Goal: Information Seeking & Learning: Compare options

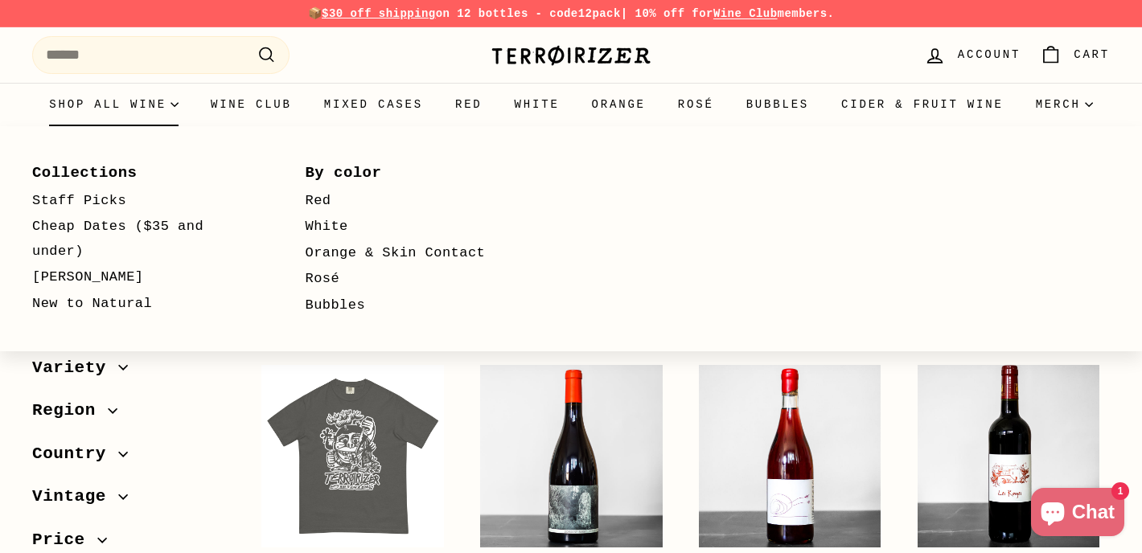
click at [169, 108] on summary "Shop all wine" at bounding box center [114, 104] width 162 height 43
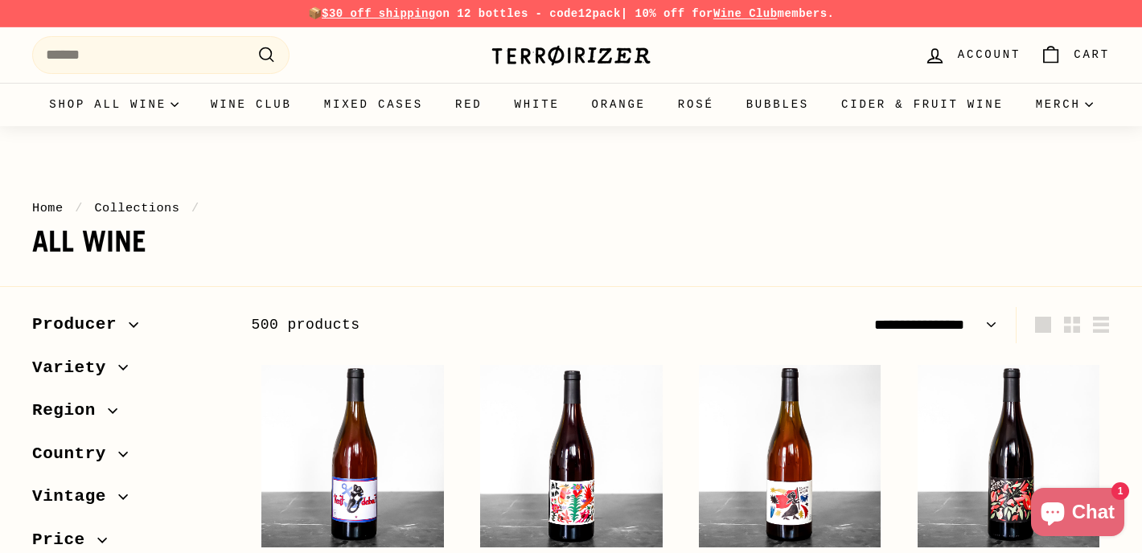
select select "**********"
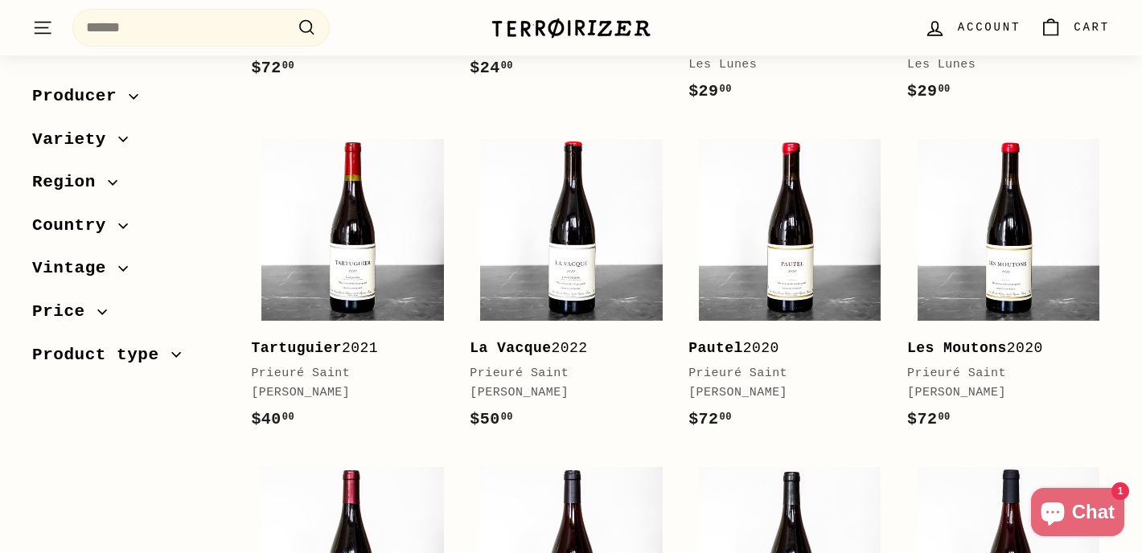
scroll to position [3168, 0]
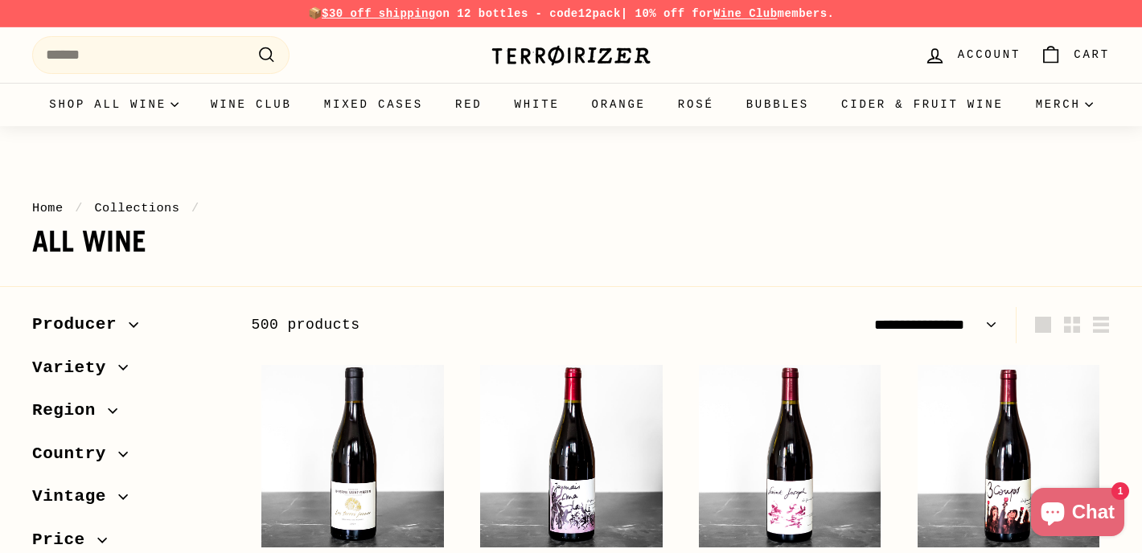
select select "**********"
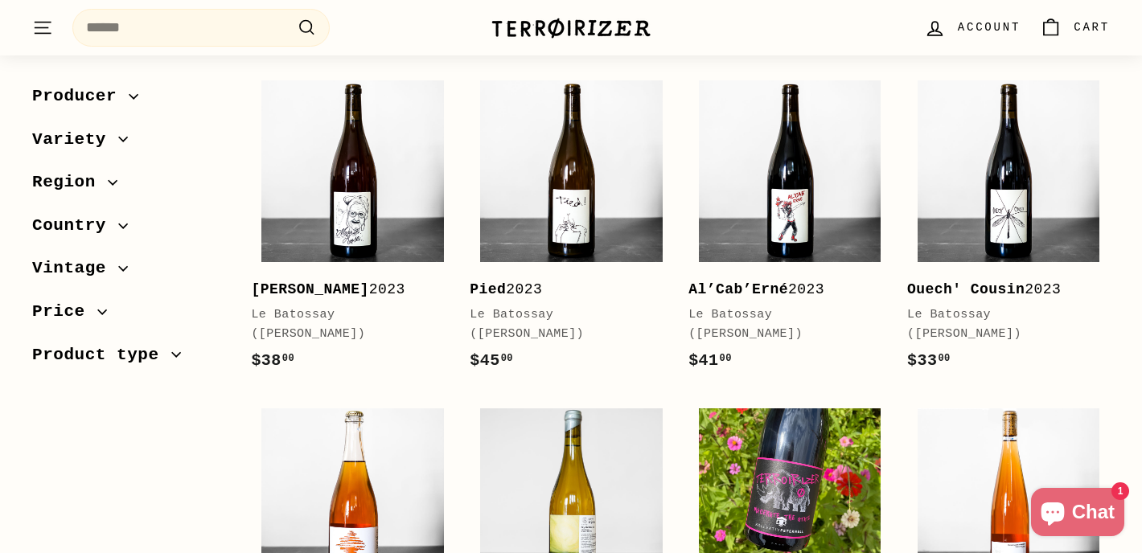
scroll to position [2511, 0]
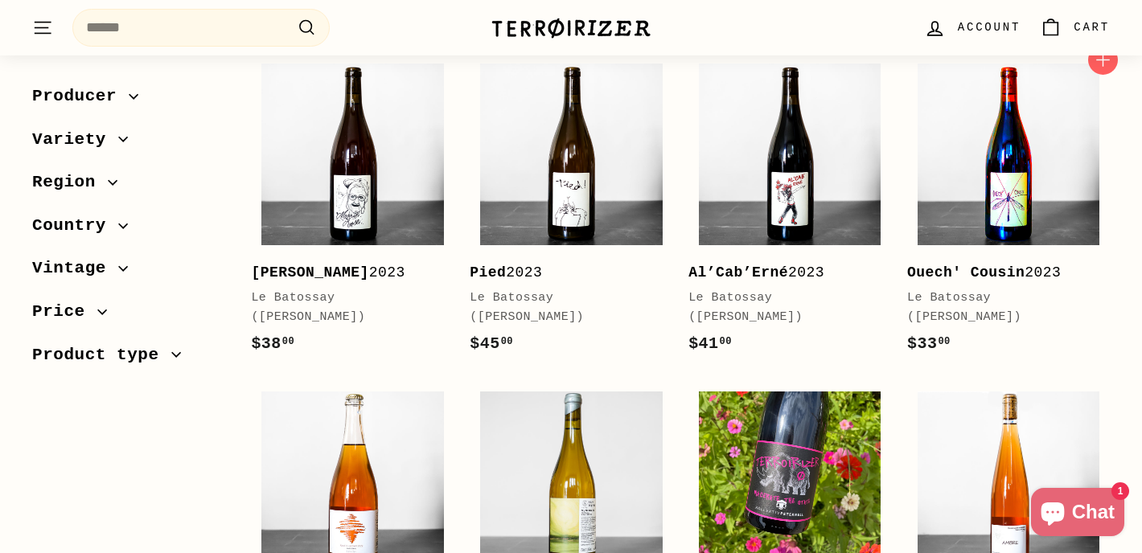
click at [1058, 197] on img at bounding box center [1009, 155] width 183 height 183
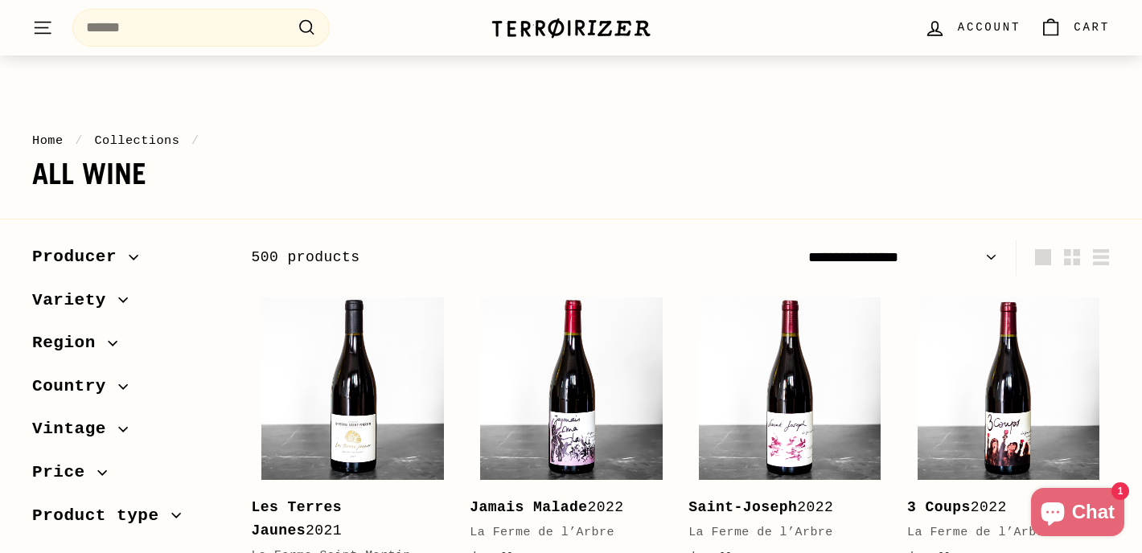
scroll to position [80, 0]
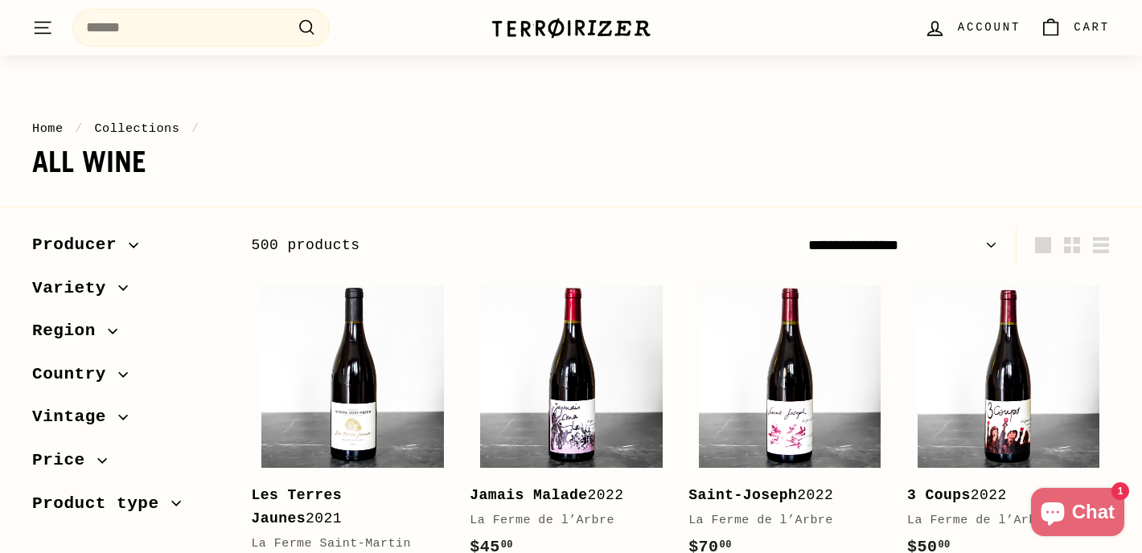
click at [97, 458] on icon "button" at bounding box center [102, 461] width 10 height 10
drag, startPoint x: 221, startPoint y: 518, endPoint x: 56, endPoint y: 522, distance: 164.9
click at [56, 522] on div at bounding box center [53, 517] width 11 height 11
select select "**********"
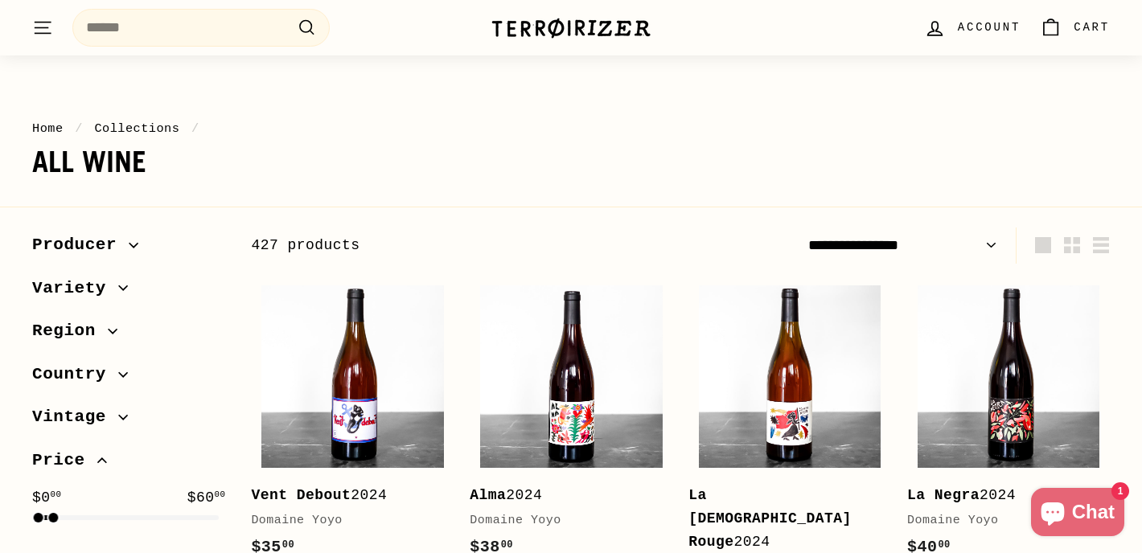
scroll to position [244, 0]
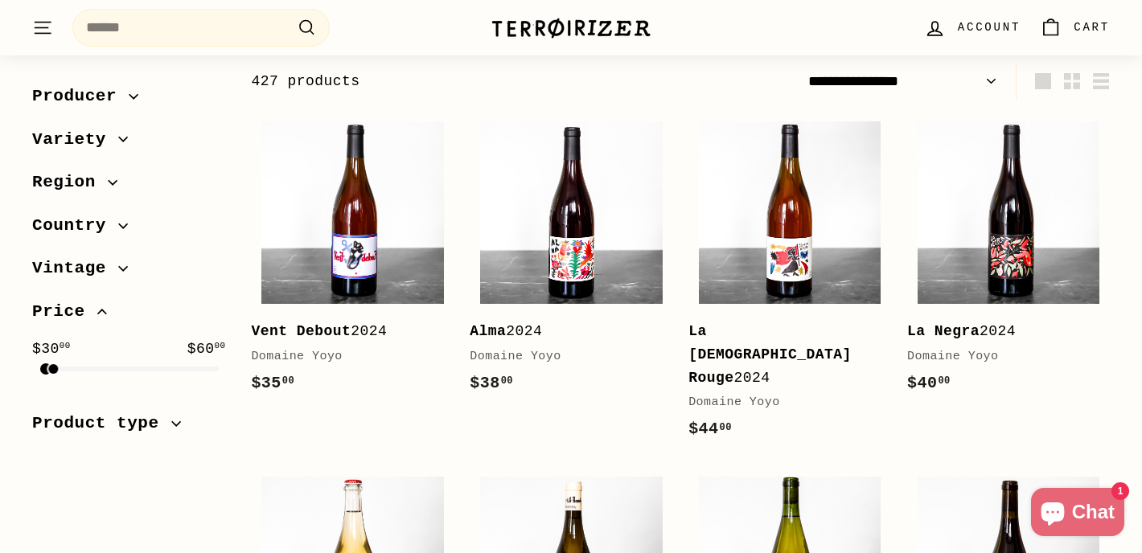
click at [44, 369] on div at bounding box center [45, 369] width 11 height 11
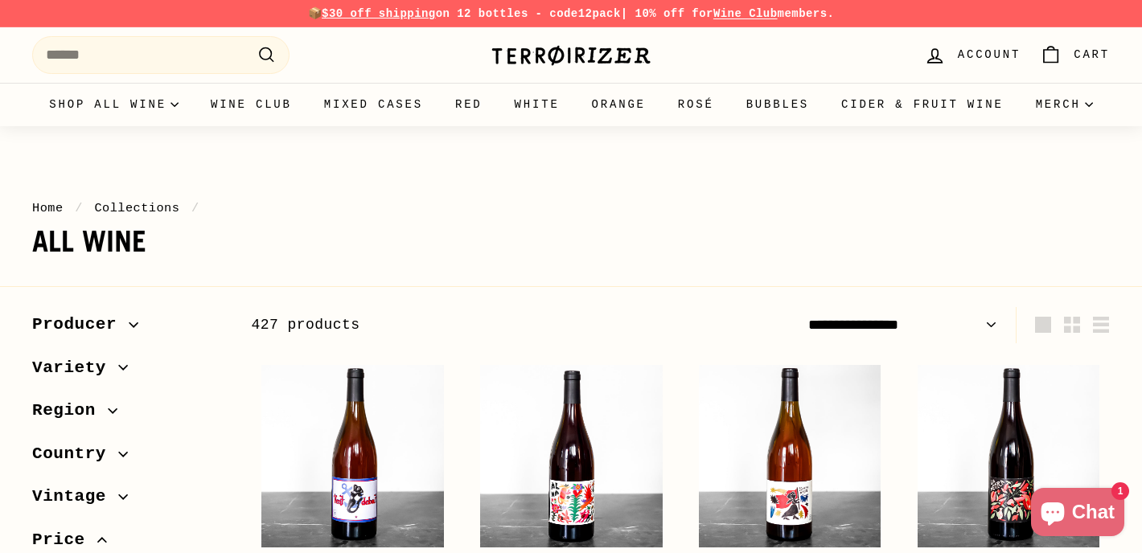
click at [934, 316] on select "**********" at bounding box center [903, 325] width 202 height 36
select select "**********"
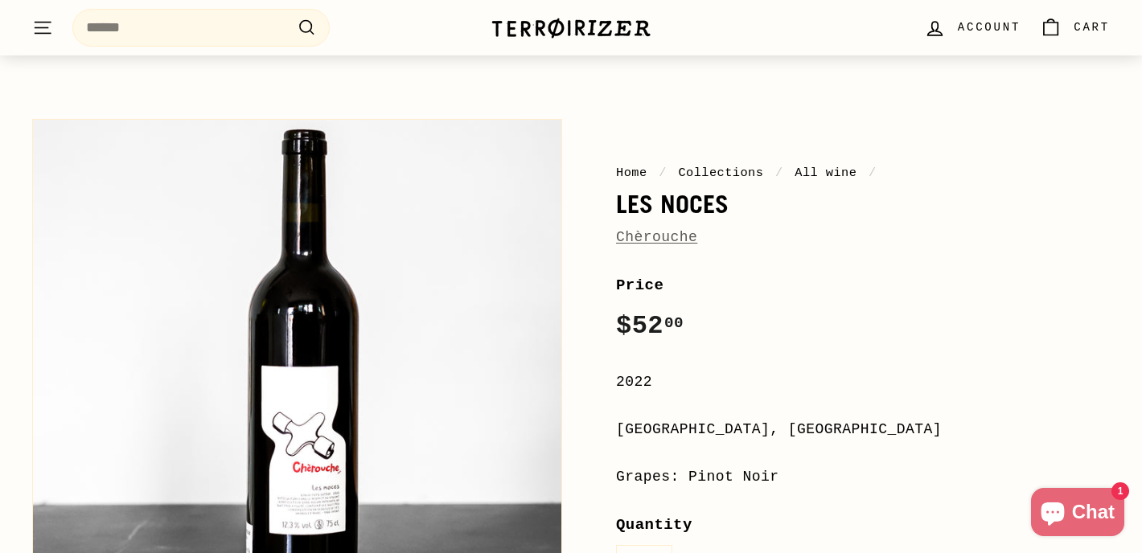
scroll to position [103, 0]
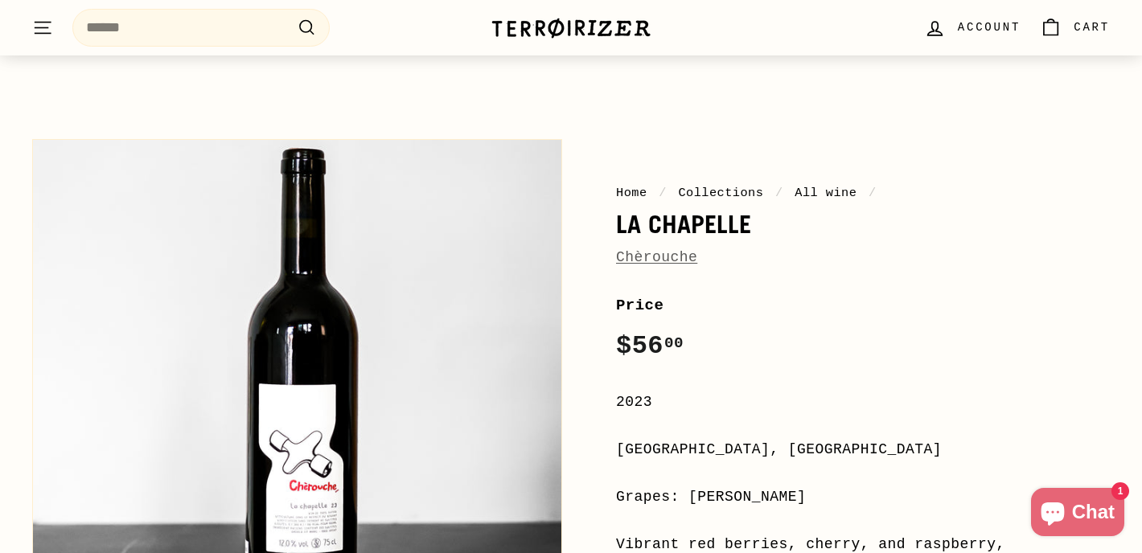
scroll to position [93, 0]
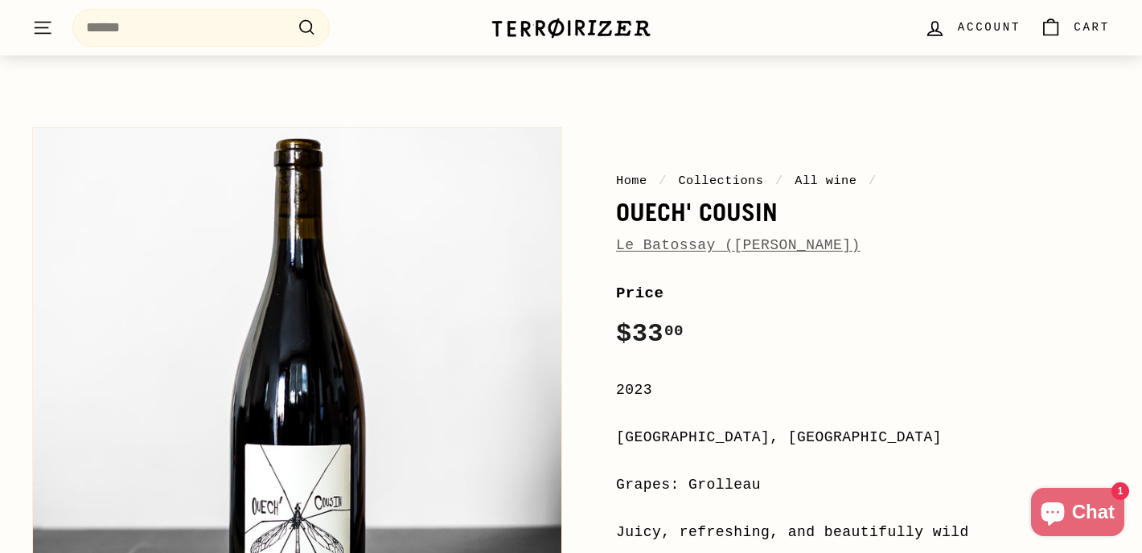
scroll to position [107, 0]
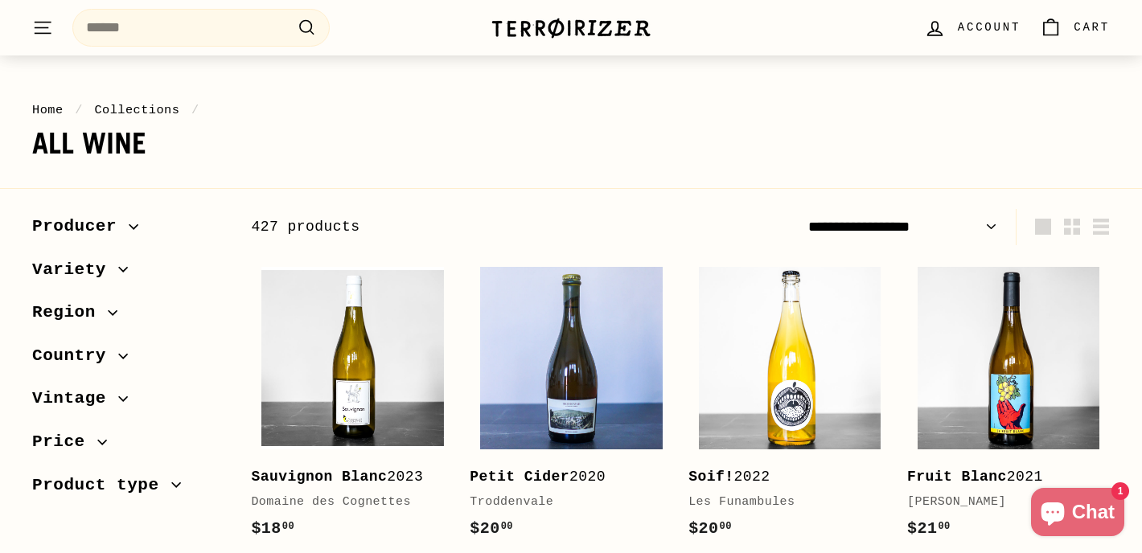
scroll to position [104, 0]
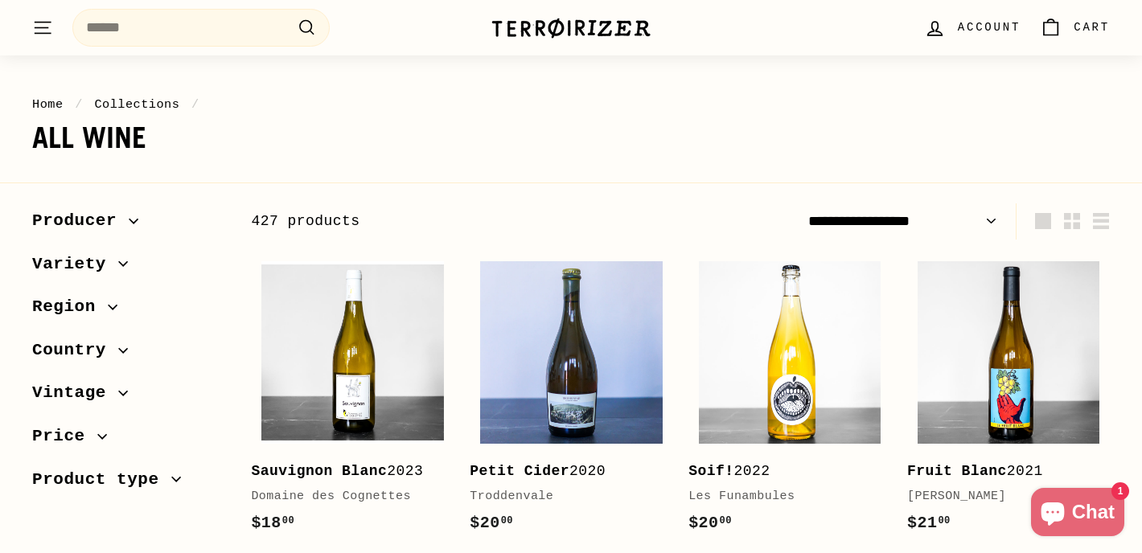
click at [105, 441] on icon "button" at bounding box center [102, 437] width 10 height 10
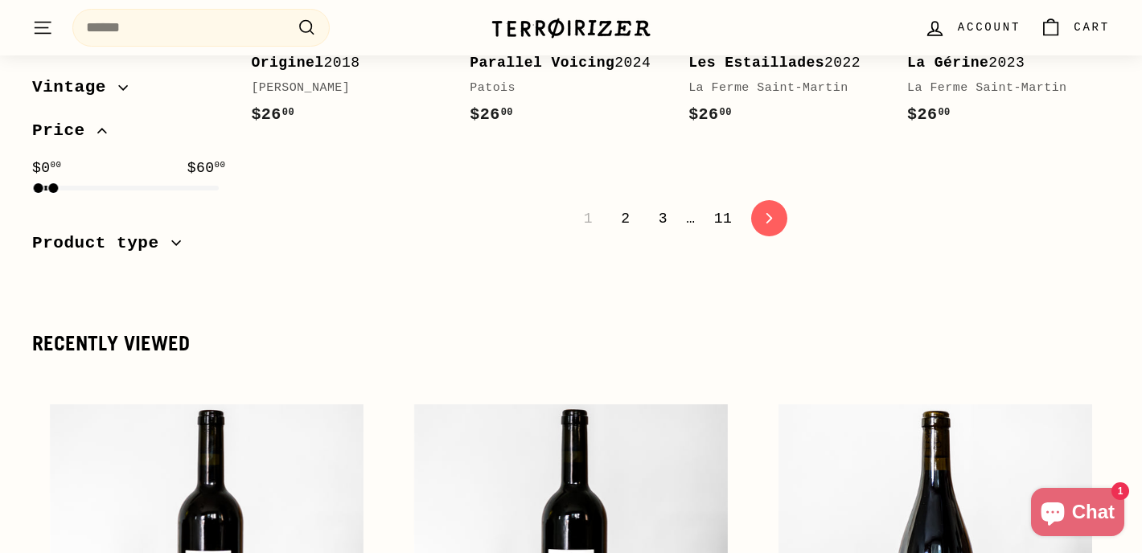
scroll to position [3468, 0]
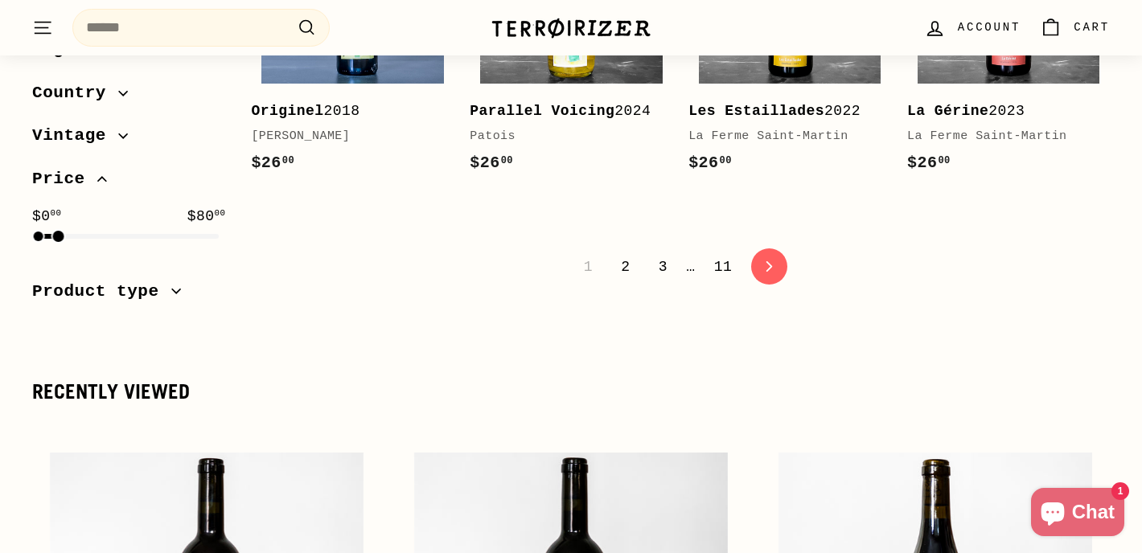
click at [62, 242] on div at bounding box center [58, 236] width 11 height 11
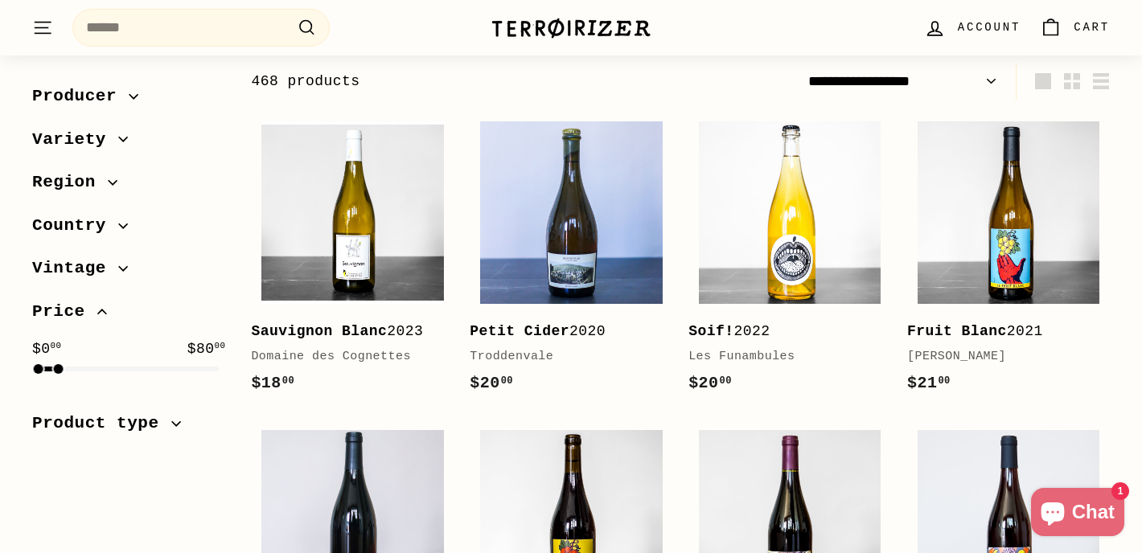
click at [62, 245] on button "Country" at bounding box center [128, 229] width 193 height 43
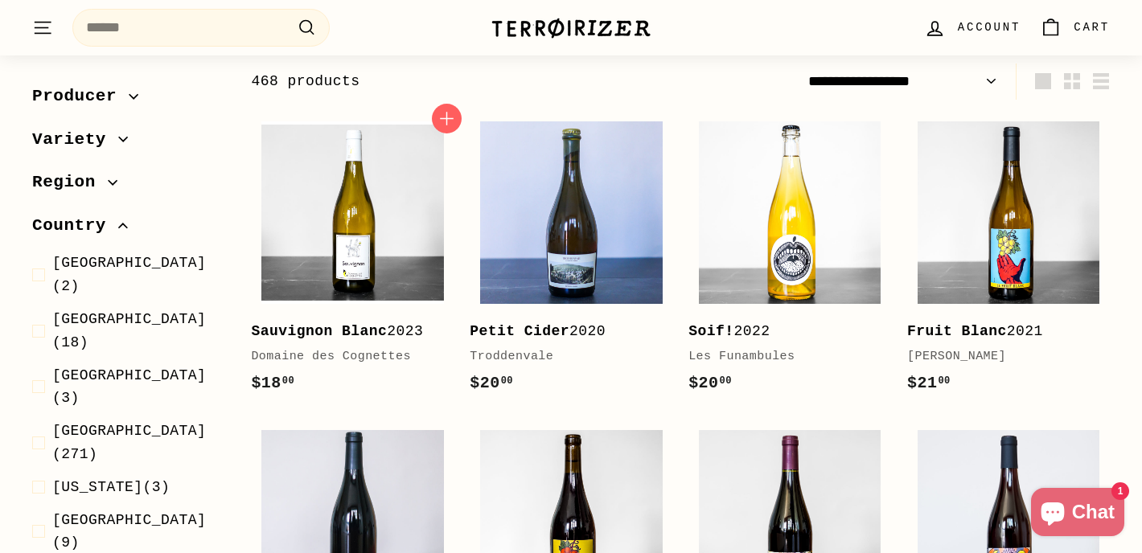
click at [248, 112] on div "Add to cart Sauvignon Blanc 2023 Domaine des Cognettes $18 00 $18.00" at bounding box center [352, 262] width 219 height 301
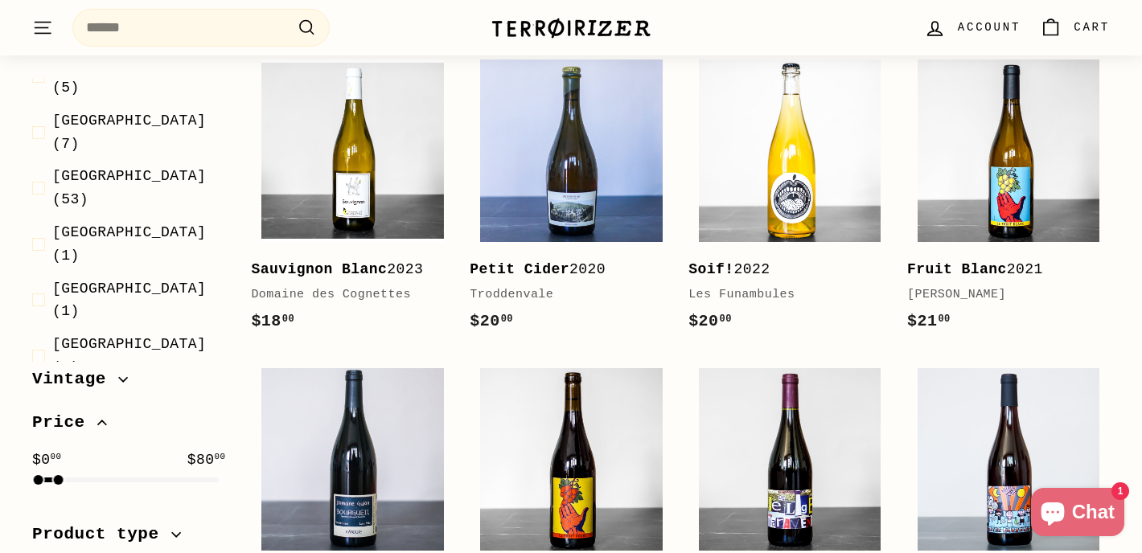
scroll to position [309, 0]
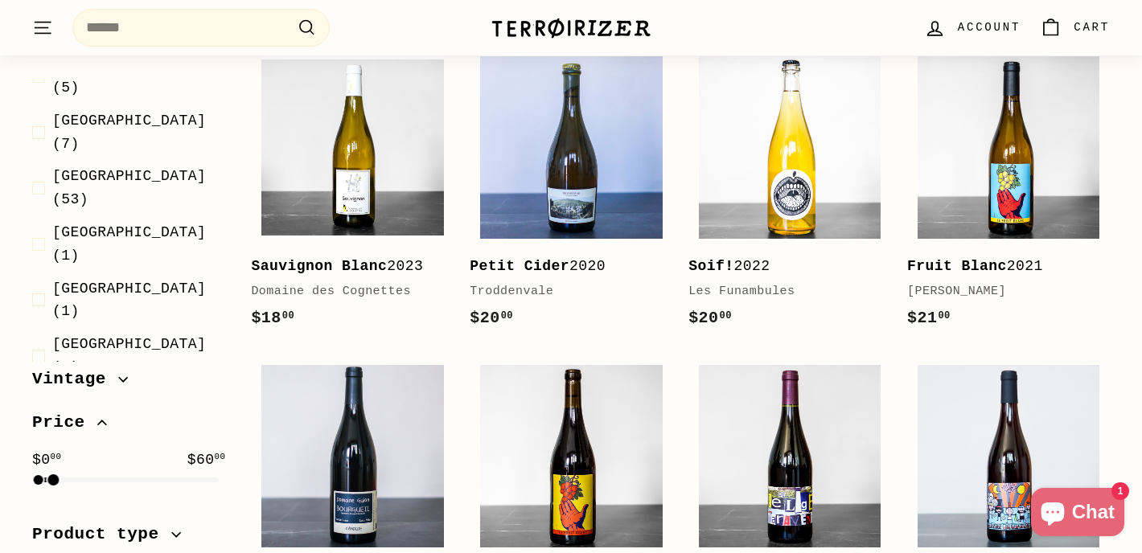
click at [55, 482] on div at bounding box center [53, 480] width 11 height 11
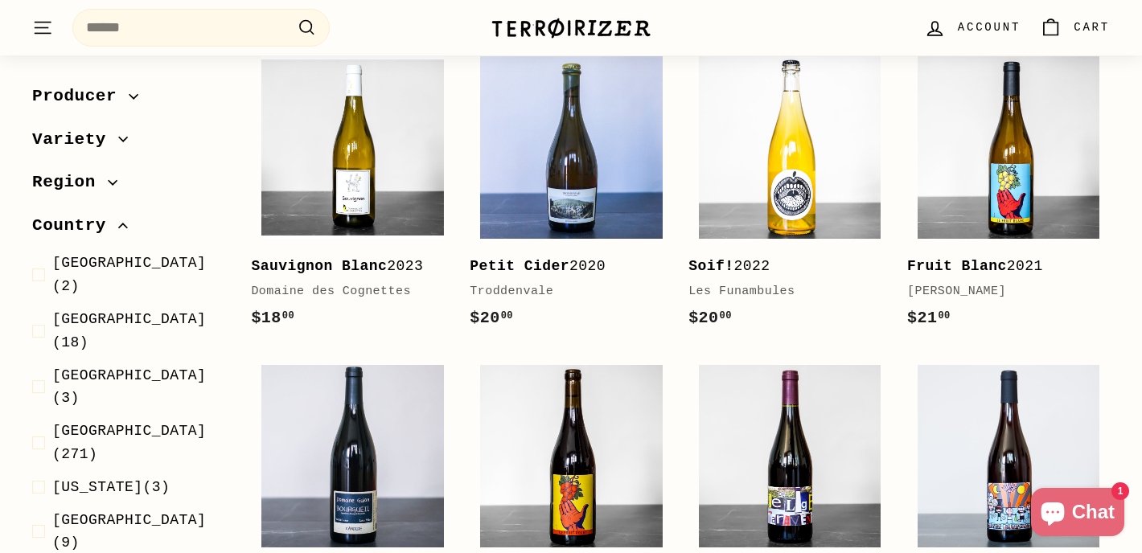
scroll to position [244, 0]
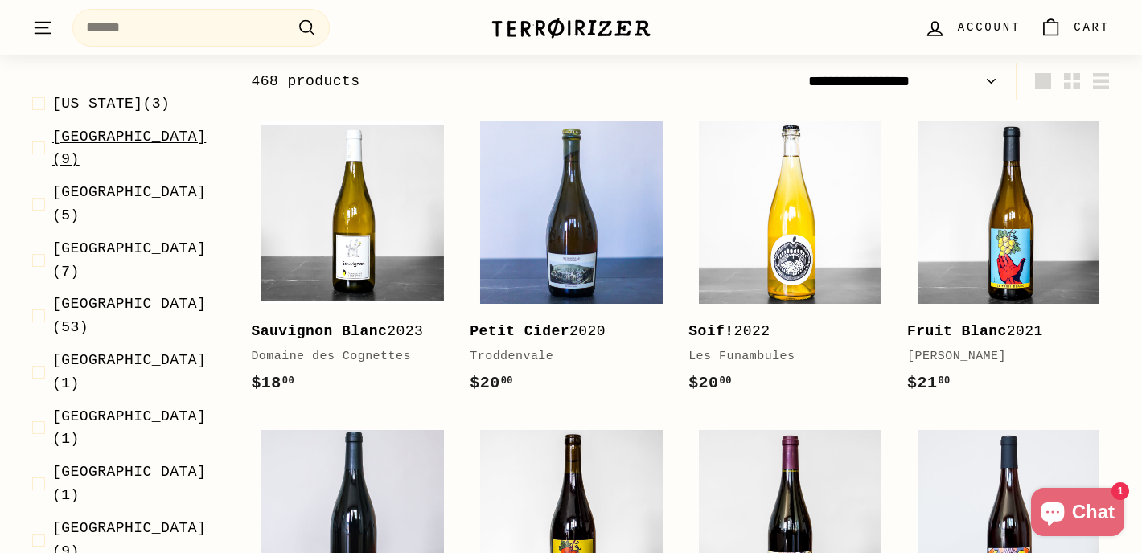
scroll to position [512, 0]
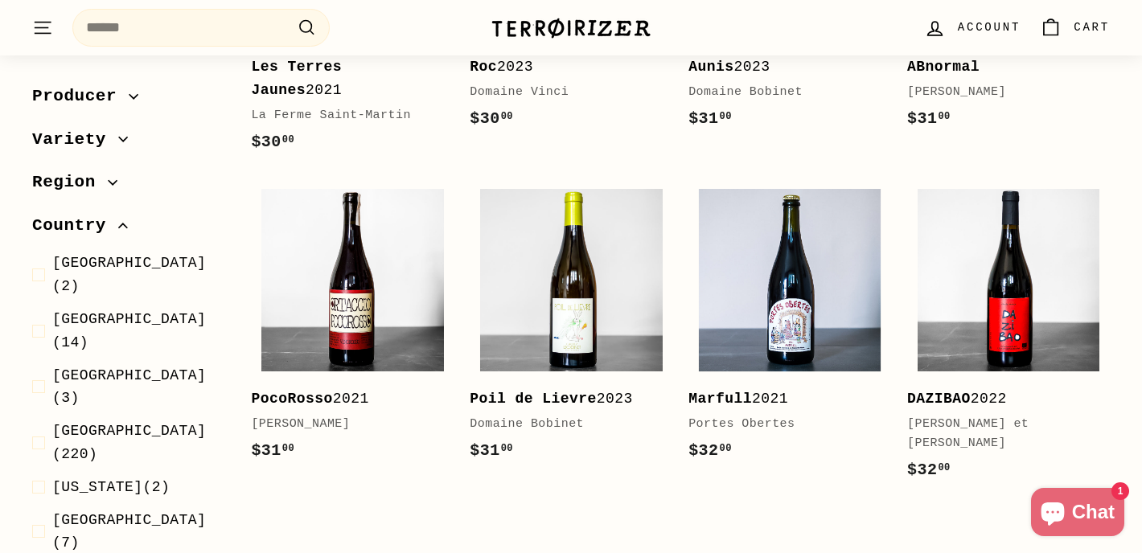
scroll to position [3182, 0]
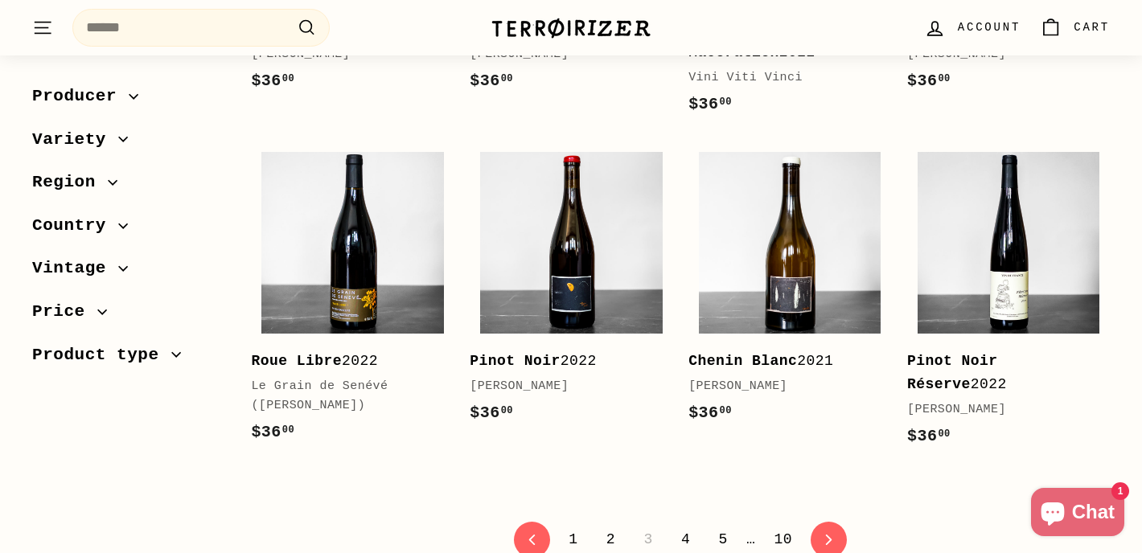
scroll to position [3200, 0]
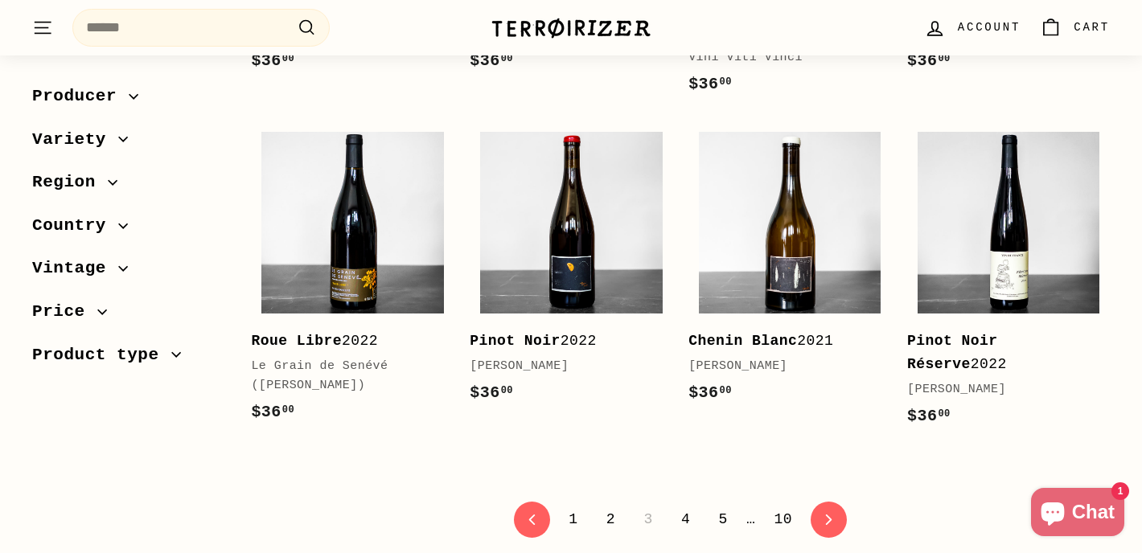
click at [717, 506] on link "5" at bounding box center [723, 519] width 28 height 27
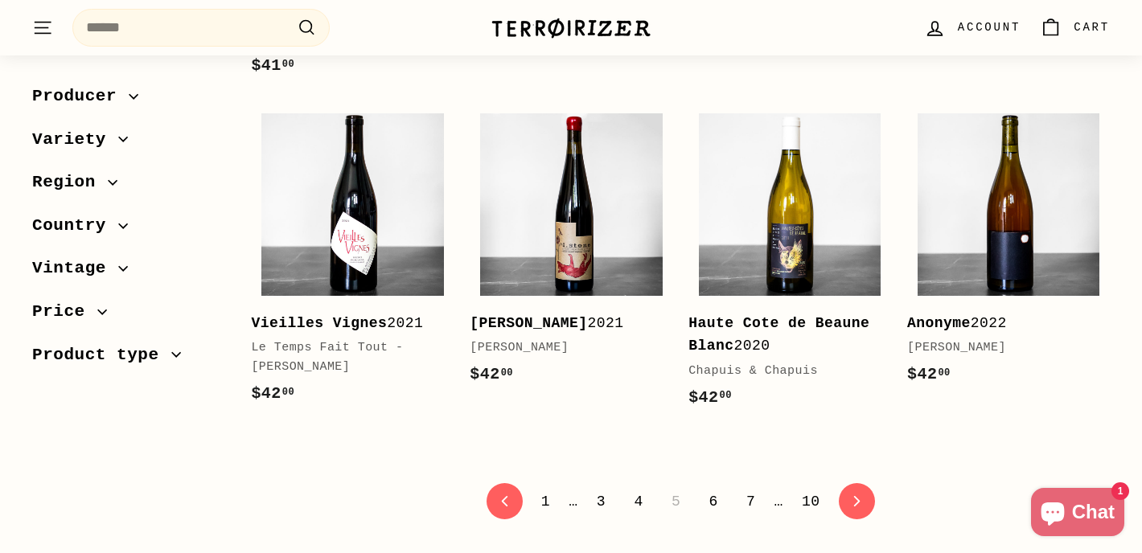
scroll to position [3254, 0]
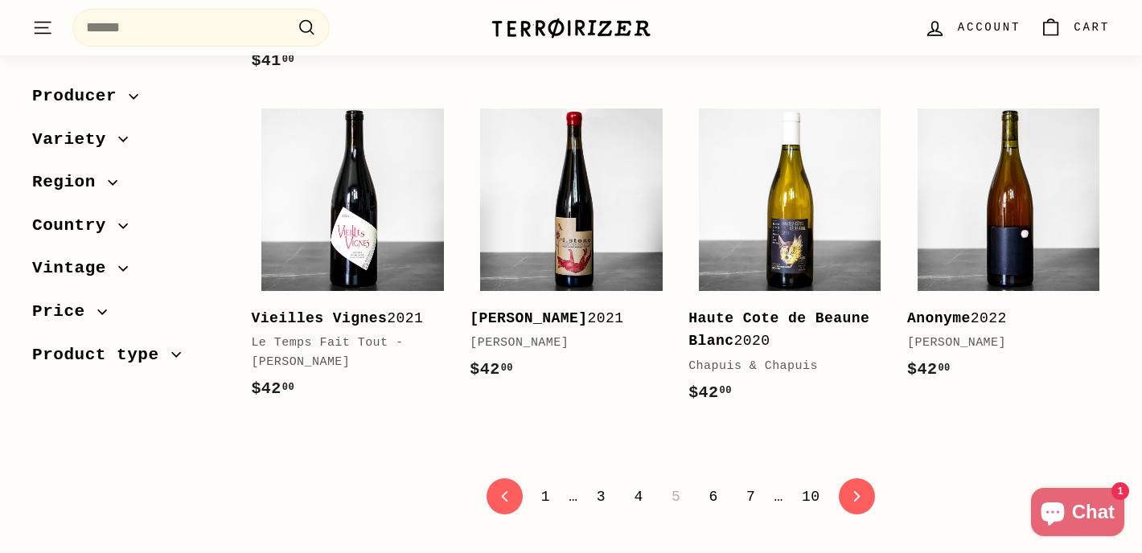
click at [709, 483] on link "6" at bounding box center [713, 496] width 28 height 27
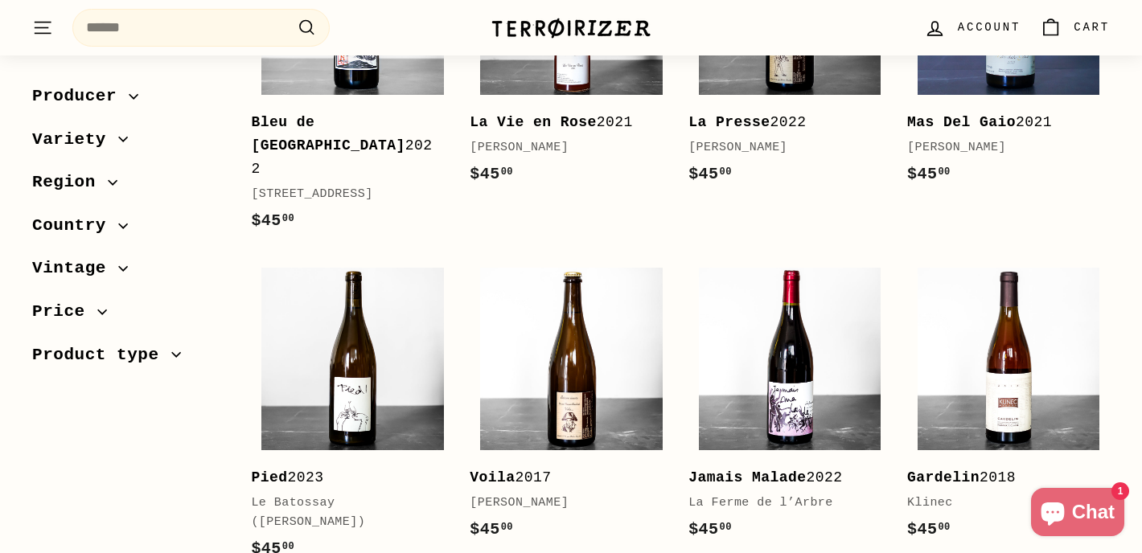
scroll to position [3263, 0]
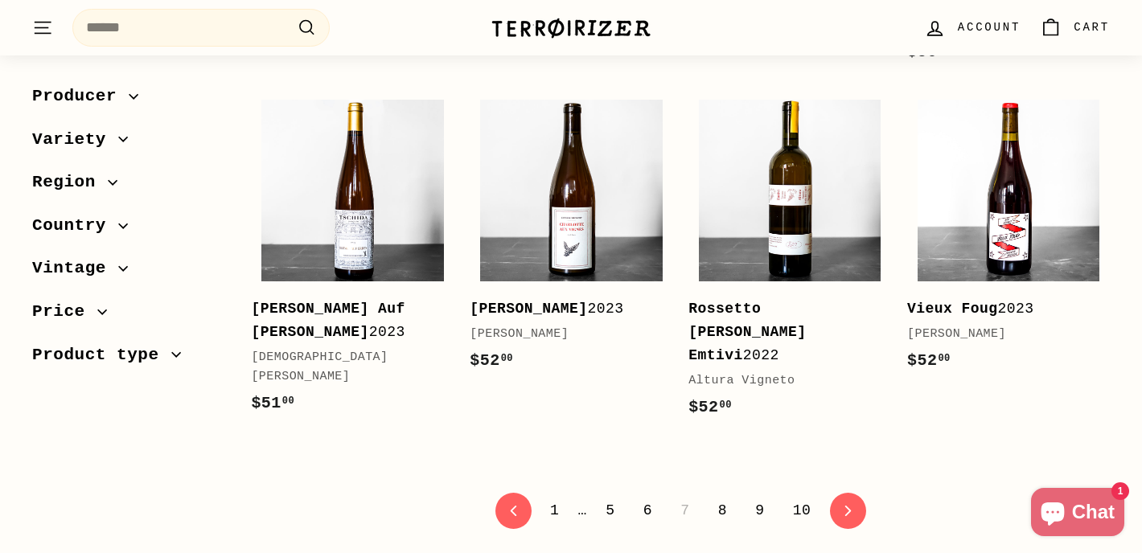
scroll to position [3291, 0]
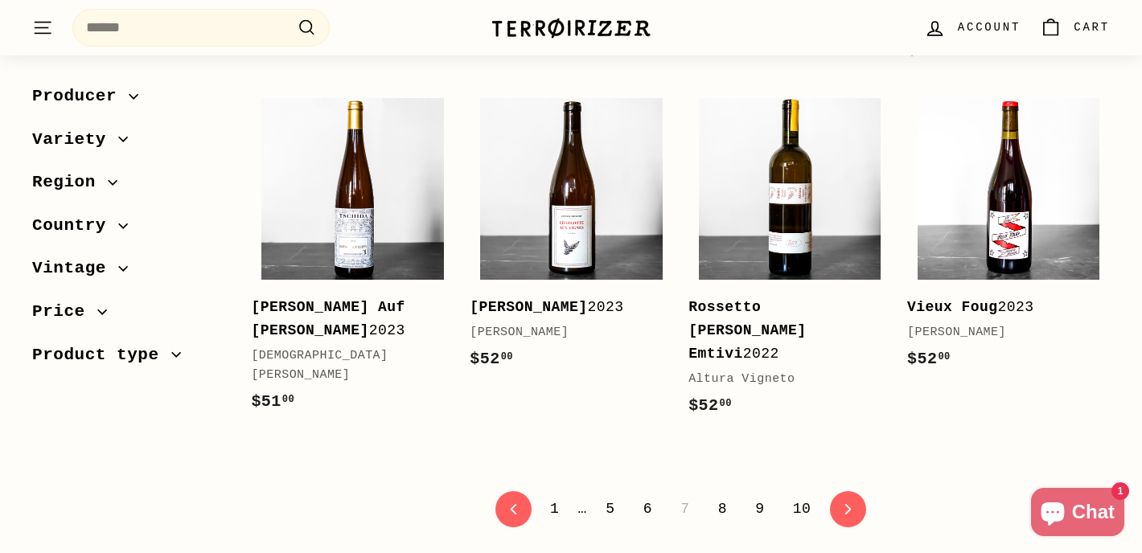
click at [717, 495] on link "8" at bounding box center [723, 508] width 28 height 27
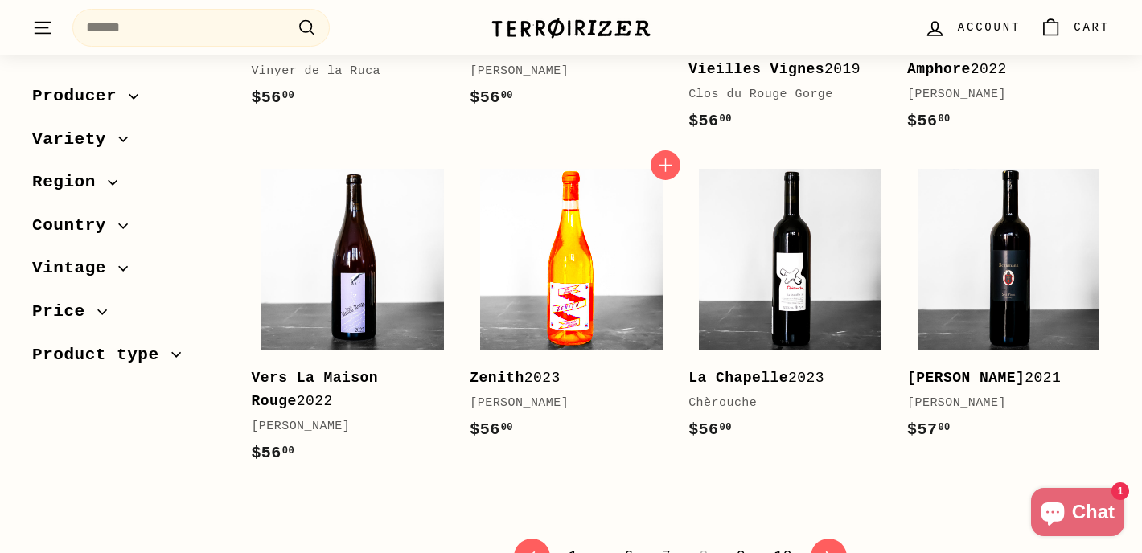
scroll to position [3183, 0]
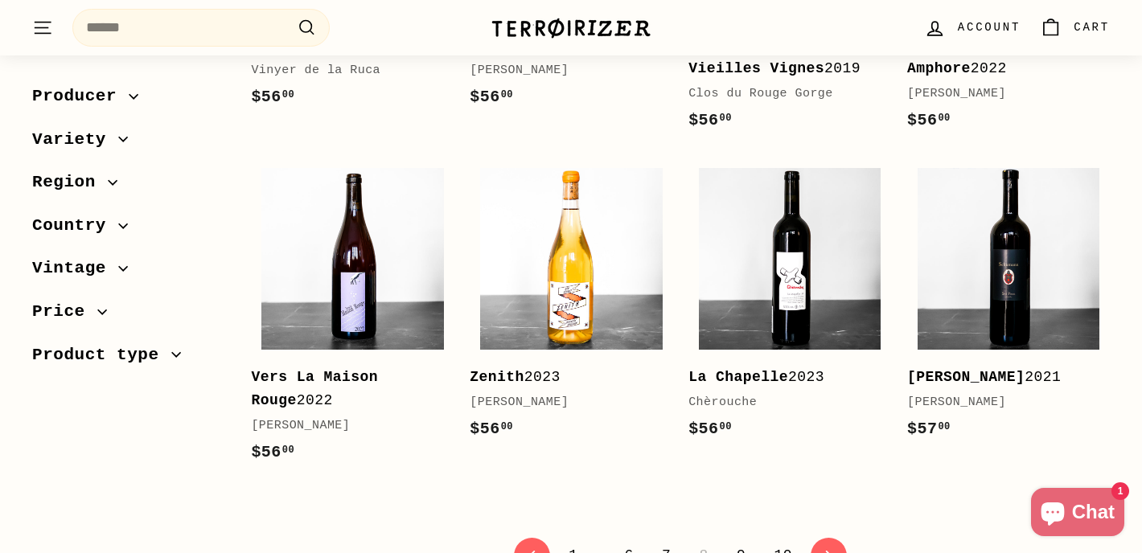
click at [622, 542] on link "6" at bounding box center [629, 555] width 28 height 27
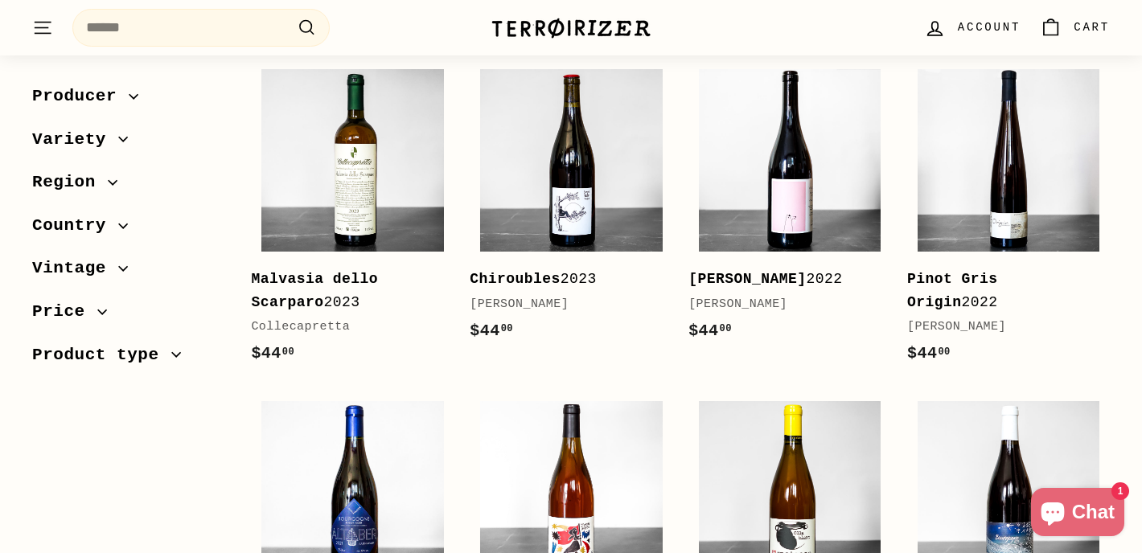
scroll to position [2031, 0]
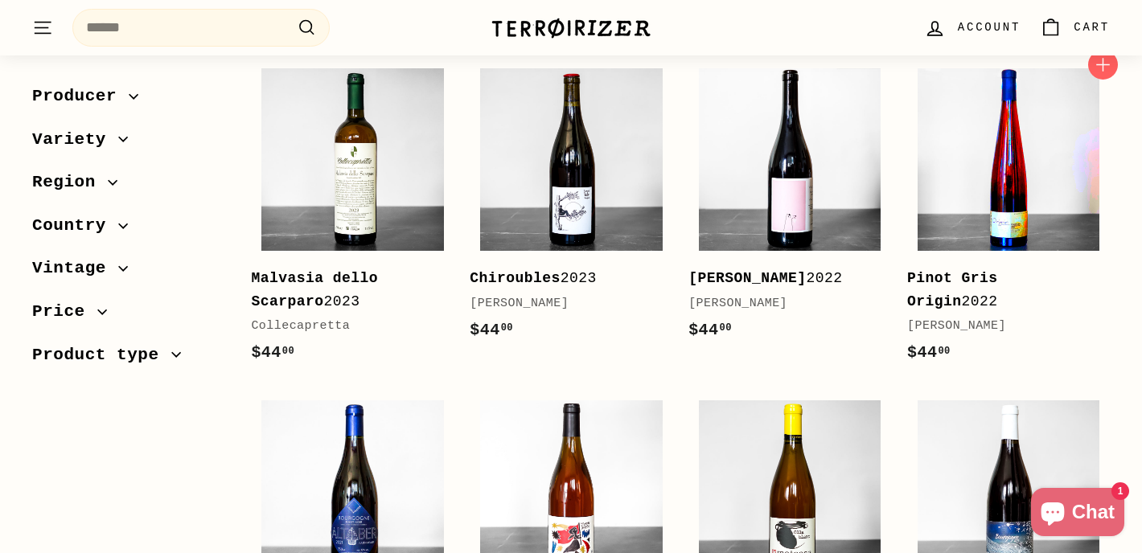
click at [987, 143] on img at bounding box center [1009, 159] width 183 height 183
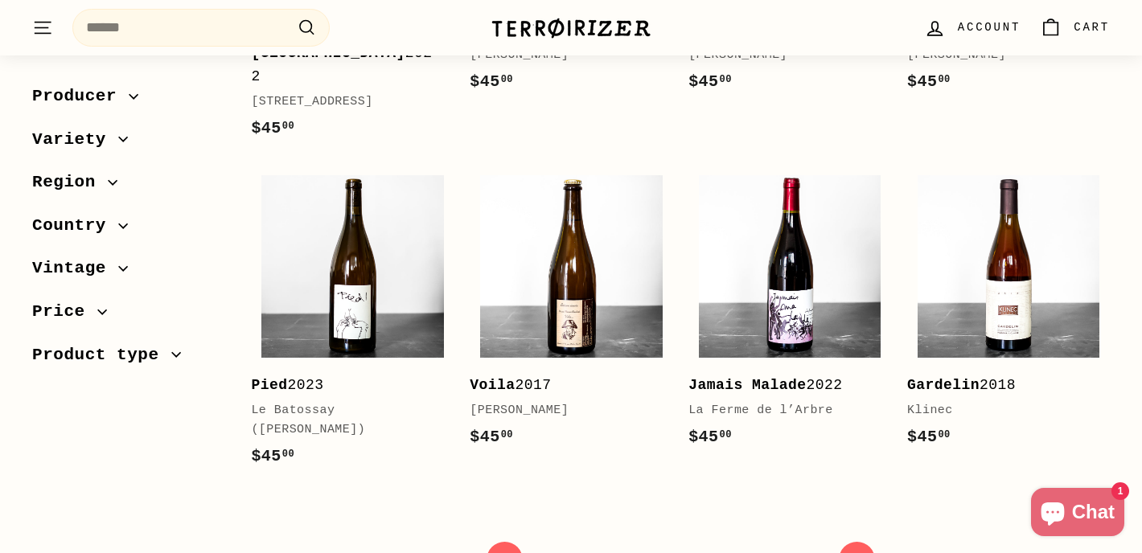
scroll to position [3313, 0]
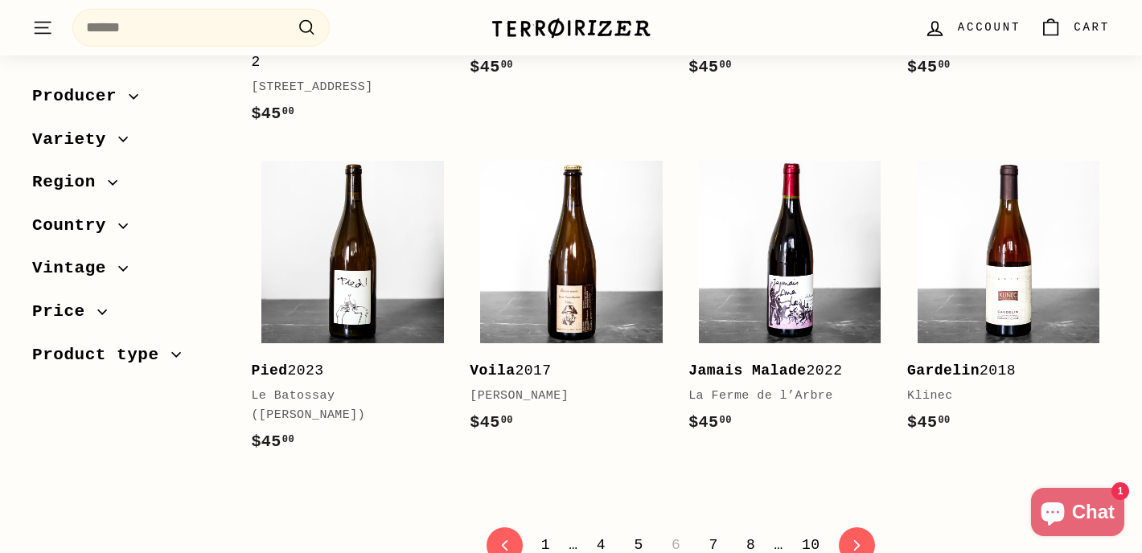
click at [712, 532] on link "7" at bounding box center [713, 545] width 28 height 27
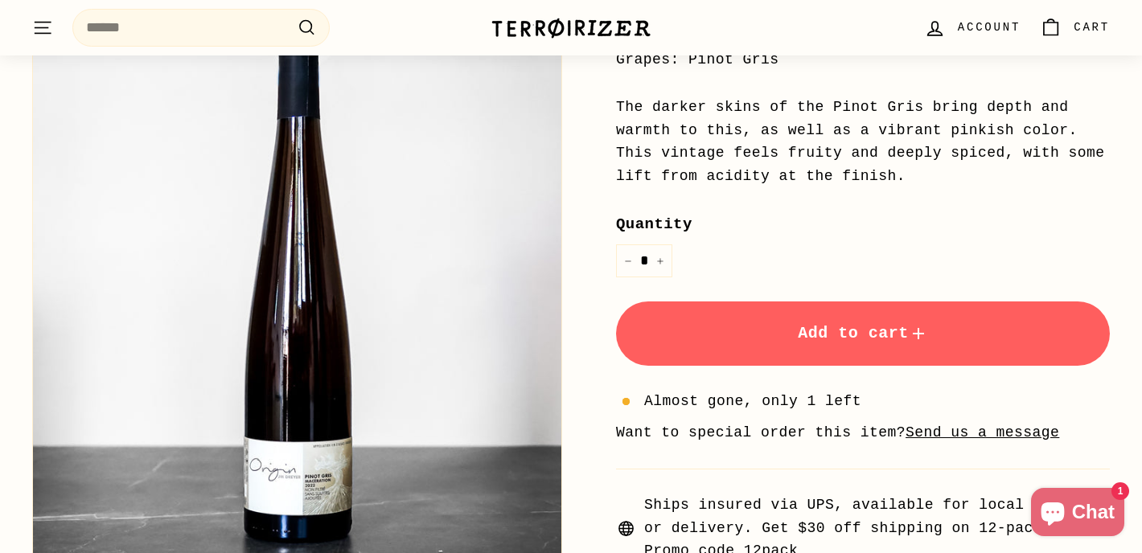
scroll to position [510, 0]
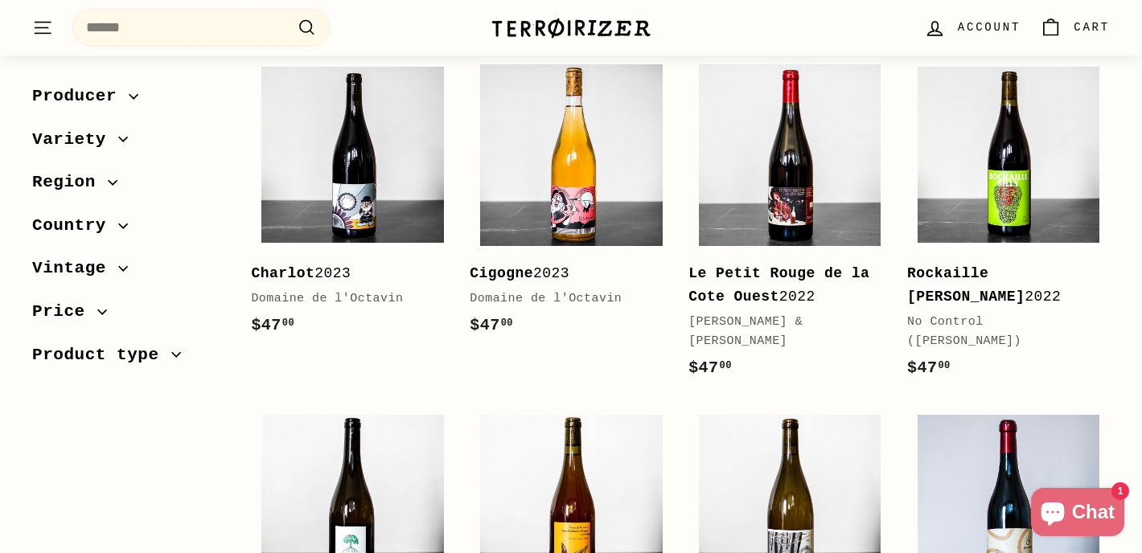
scroll to position [998, 0]
